Goal: Task Accomplishment & Management: Use online tool/utility

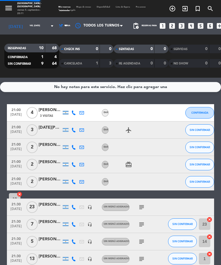
select select "es"
select select "dinner"
click at [83, 6] on span "Mapa de mesas" at bounding box center [83, 7] width 20 height 2
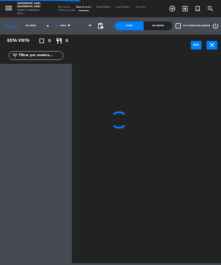
select select "1235"
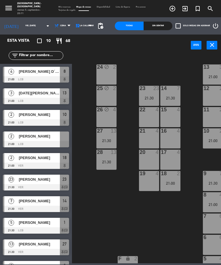
click at [24, 138] on span "[PERSON_NAME]" at bounding box center [39, 136] width 41 height 6
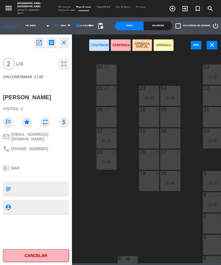
click at [151, 179] on div "19 4" at bounding box center [149, 181] width 20 height 20
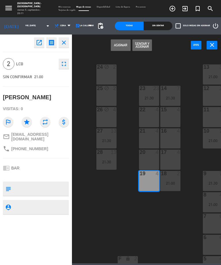
click at [116, 46] on button "Asignar" at bounding box center [121, 44] width 20 height 11
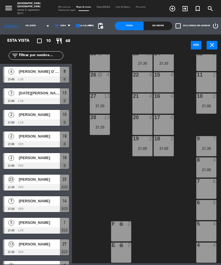
scroll to position [34, 7]
click at [210, 168] on div "21:00" at bounding box center [206, 170] width 20 height 4
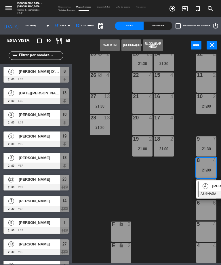
click at [164, 120] on div at bounding box center [163, 117] width 9 height 5
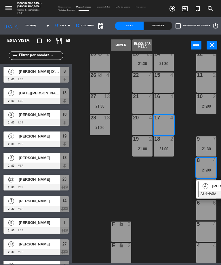
click at [117, 45] on button "Mover" at bounding box center [121, 44] width 20 height 11
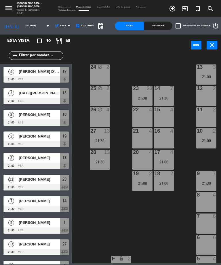
scroll to position [0, 7]
click at [203, 72] on div "13 3 21:00" at bounding box center [206, 74] width 20 height 20
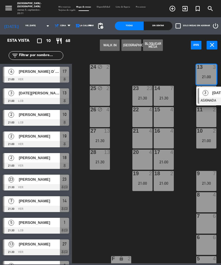
click at [140, 137] on div "21 4" at bounding box center [142, 138] width 20 height 20
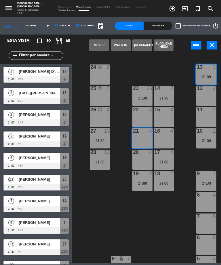
click at [99, 47] on button "Mover" at bounding box center [99, 44] width 20 height 11
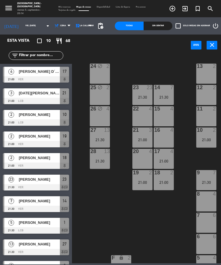
scroll to position [1, 7]
click at [137, 136] on div "21 3 21:00" at bounding box center [142, 138] width 20 height 20
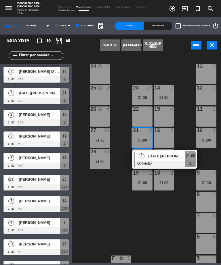
click at [164, 137] on div "16 4" at bounding box center [163, 138] width 20 height 20
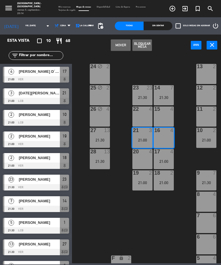
click at [114, 50] on button "Mover" at bounding box center [121, 44] width 20 height 11
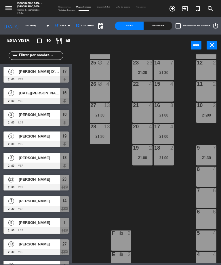
scroll to position [26, 7]
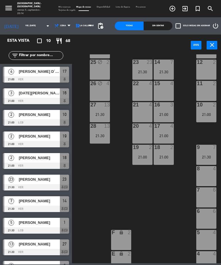
click at [165, 66] on div "14 7 21:30" at bounding box center [163, 69] width 20 height 20
click at [103, 176] on div "24 block 2 13 2 23 23 21:30 14 7 21:30 25 block 2 12 2 15 4 22 4 26 block 4 11 …" at bounding box center [147, 158] width 147 height 209
click at [159, 71] on div "21:30" at bounding box center [163, 72] width 20 height 4
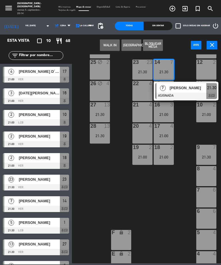
click at [207, 198] on div "7 6" at bounding box center [206, 197] width 20 height 20
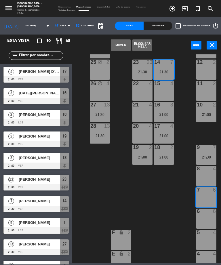
click at [118, 46] on button "Mover" at bounding box center [121, 44] width 20 height 11
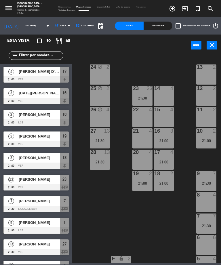
scroll to position [0, 7]
click at [97, 160] on div "21:30" at bounding box center [100, 162] width 20 height 4
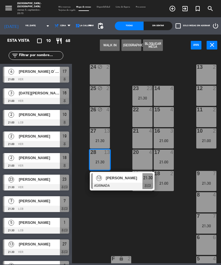
click at [163, 94] on div "14 4" at bounding box center [163, 96] width 20 height 20
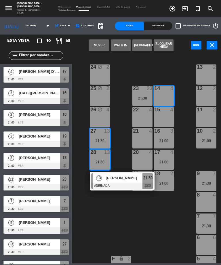
click at [97, 45] on button "Mover" at bounding box center [99, 44] width 20 height 11
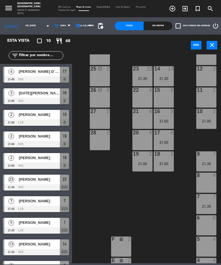
scroll to position [19, 7]
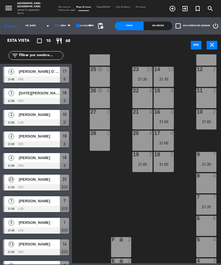
click at [164, 141] on div "21:00" at bounding box center [163, 143] width 20 height 4
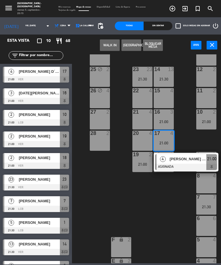
click at [204, 244] on div "5 4" at bounding box center [206, 247] width 20 height 20
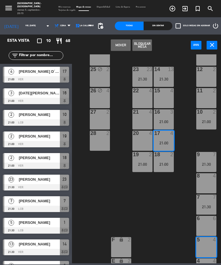
click at [115, 46] on button "Mover" at bounding box center [121, 44] width 20 height 11
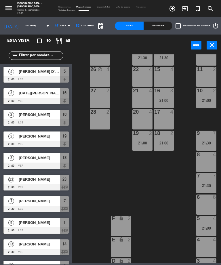
scroll to position [40, 7]
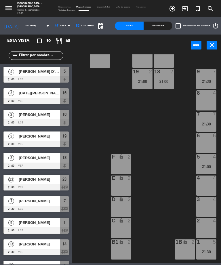
click at [205, 251] on div "21:30" at bounding box center [206, 251] width 20 height 4
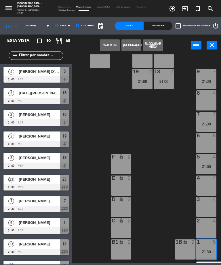
click at [206, 181] on div "4 4" at bounding box center [206, 185] width 20 height 20
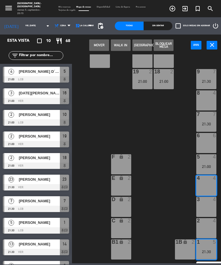
click at [93, 44] on button "Mover" at bounding box center [99, 44] width 20 height 11
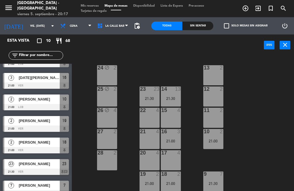
scroll to position [0, 0]
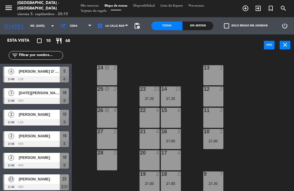
click at [142, 159] on div "24 block 2 13 2 23 23 21:30 14 13 21:30 25 block 2 12 2 15 4 22 4 26 block 4 11…" at bounding box center [185, 159] width 220 height 209
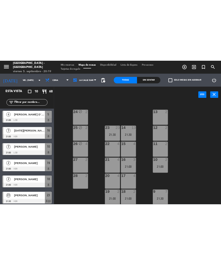
scroll to position [72, 0]
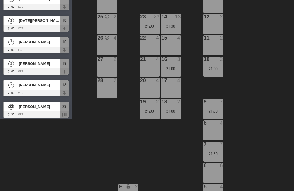
click at [111, 149] on div "24 block 2 13 2 23 23 21:30 14 13 21:30 25 block 2 12 2 15 4 22 4 26 block 4 11…" at bounding box center [185, 86] width 220 height 209
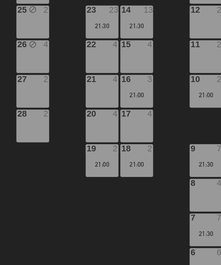
scroll to position [0, 1]
